Goal: Transaction & Acquisition: Purchase product/service

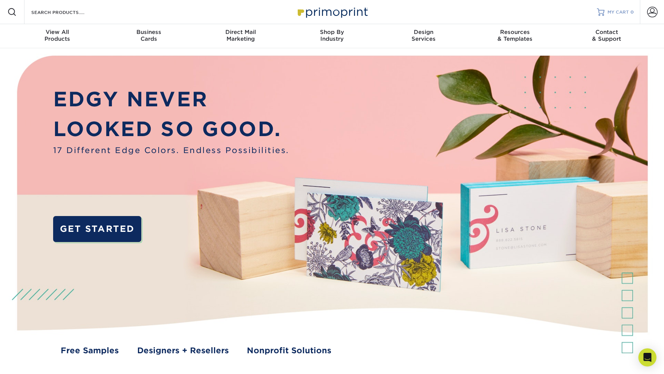
click at [616, 13] on span "MY CART" at bounding box center [617, 12] width 21 height 6
click at [650, 13] on span at bounding box center [652, 12] width 11 height 11
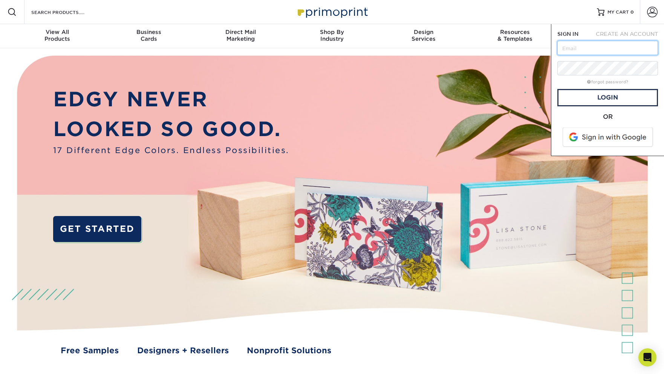
click at [598, 49] on input "text" at bounding box center [607, 48] width 101 height 14
